Goal: Task Accomplishment & Management: Manage account settings

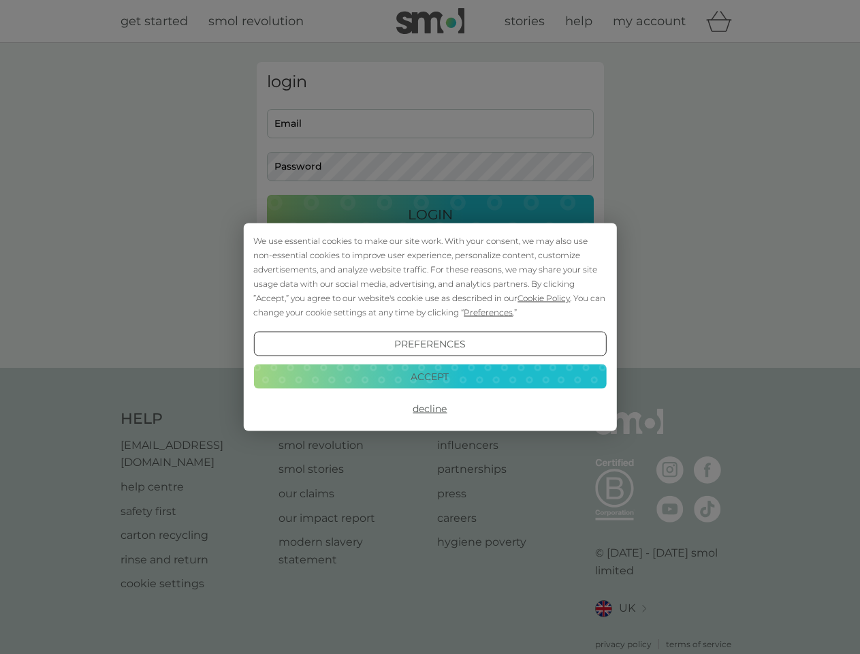
click at [544, 298] on span "Cookie Policy" at bounding box center [544, 298] width 52 height 10
click at [487, 312] on div "login Email Password Login ● ● ● ● ● ● ● ● ● ● ● ● ● ● ● ● ● ● ● ● ● ● ● ● ● ● …" at bounding box center [430, 205] width 347 height 287
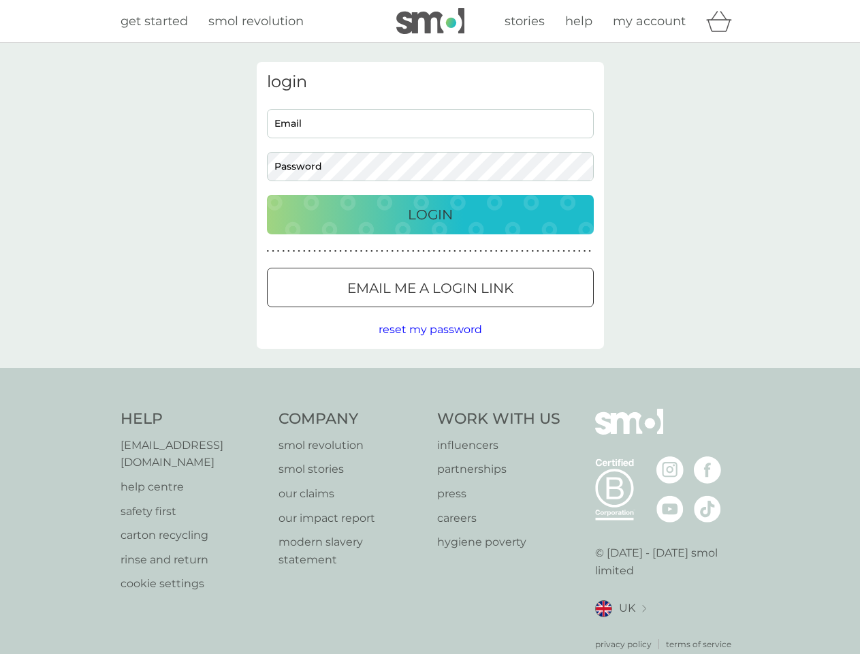
click at [430, 344] on div "login Email Password Login ● ● ● ● ● ● ● ● ● ● ● ● ● ● ● ● ● ● ● ● ● ● ● ● ● ● …" at bounding box center [430, 205] width 347 height 287
click at [430, 409] on div "Help [EMAIL_ADDRESS][DOMAIN_NAME] help centre safety first carton recycling rin…" at bounding box center [431, 530] width 620 height 242
click at [430, 376] on div "Help [EMAIL_ADDRESS][DOMAIN_NAME] help centre safety first carton recycling rin…" at bounding box center [430, 529] width 860 height 323
